Goal: Transaction & Acquisition: Purchase product/service

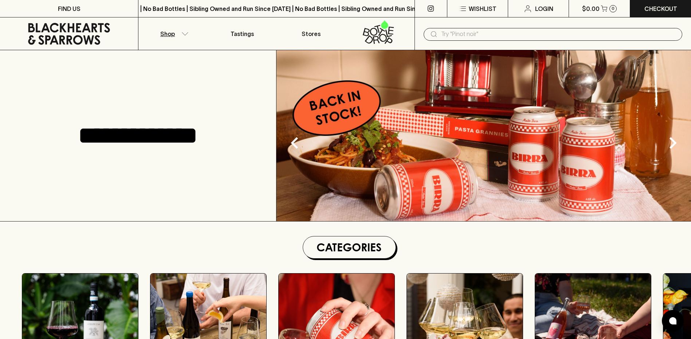
click at [176, 37] on button "Shop" at bounding box center [172, 33] width 69 height 32
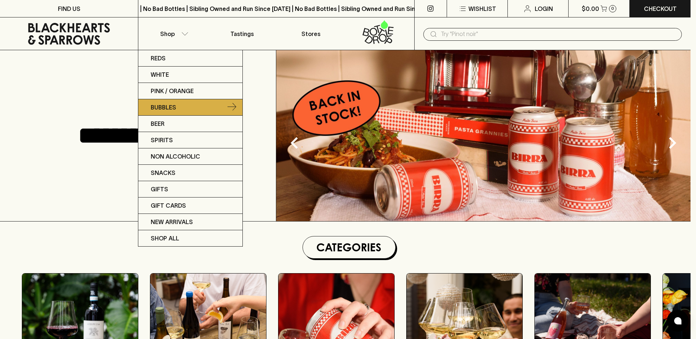
click at [178, 105] on link "Bubbles" at bounding box center [190, 107] width 104 height 16
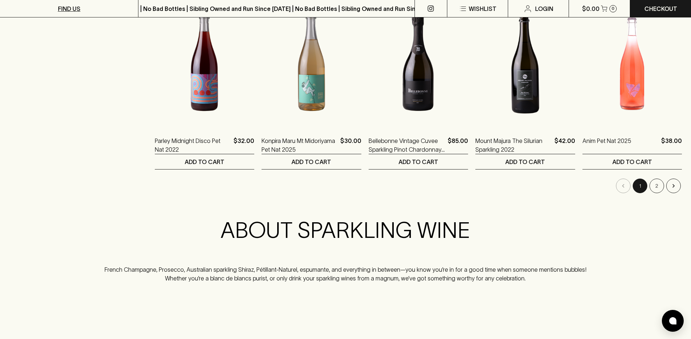
scroll to position [728, 0]
